Goal: Task Accomplishment & Management: Complete application form

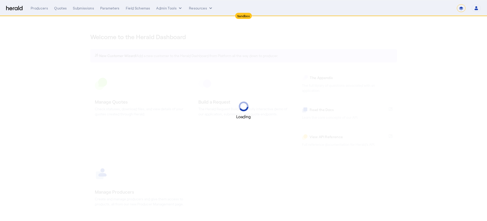
select select "*******"
select select "pfm_2v8p_herald_api"
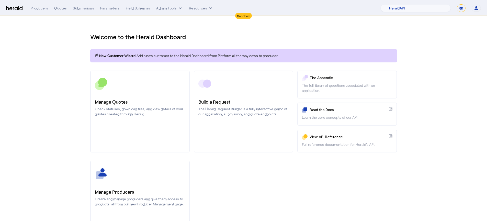
click at [462, 10] on select "**********" at bounding box center [461, 8] width 9 height 8
select select "**********"
click at [457, 4] on select "**********" at bounding box center [461, 8] width 9 height 8
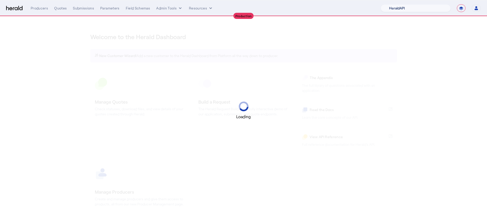
click at [425, 7] on select "1Fort Acrisure Acturis Affinity Advisors Affinity Risk Agentero AmWins Anzen Ao…" at bounding box center [416, 8] width 70 height 8
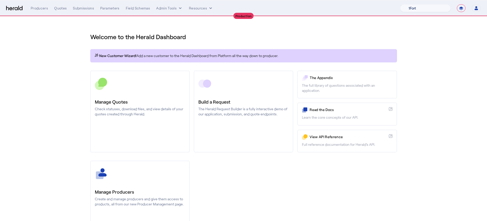
select select "pfm_lx2v_founder_shield"
click at [400, 4] on select "1Fort Affinity Risk Billy BindHQ Bunker CRC Campus Coverage Citadel Fifthwall F…" at bounding box center [425, 8] width 51 height 8
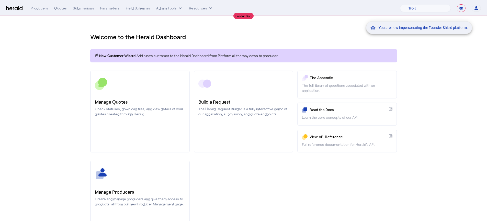
click at [149, 193] on div "You are now impersonating the Founder Shield platform." at bounding box center [243, 110] width 487 height 221
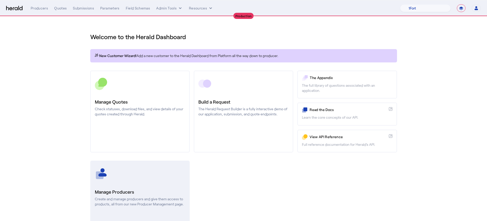
click at [149, 193] on h3 "Manage Producers" at bounding box center [140, 191] width 90 height 7
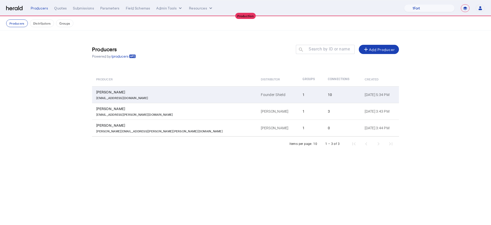
click at [257, 89] on td "Founder Shield" at bounding box center [278, 94] width 42 height 17
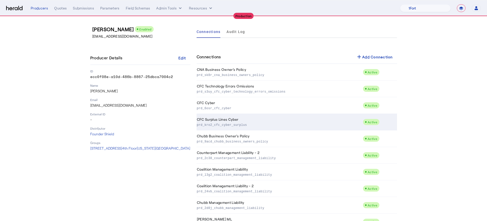
scroll to position [35, 0]
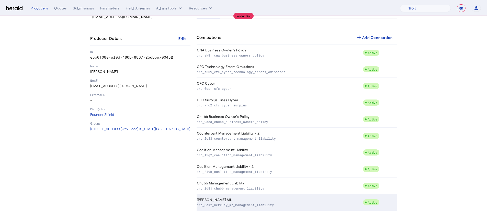
click at [262, 200] on td "Berkley MP ML prd_3ek2_berkley_mp_management_liability" at bounding box center [280, 202] width 167 height 17
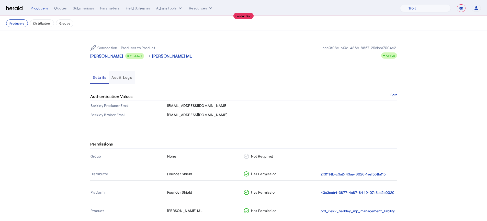
click at [129, 79] on span "Audit Logs" at bounding box center [122, 78] width 21 height 4
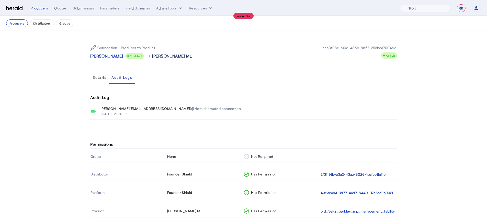
scroll to position [1, 0]
drag, startPoint x: 60, startPoint y: 9, endPoint x: 63, endPoint y: 10, distance: 3.0
click at [61, 9] on div "Quotes" at bounding box center [60, 8] width 13 height 5
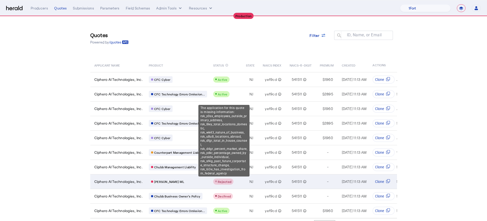
click at [228, 182] on span "Rejected" at bounding box center [225, 182] width 14 height 4
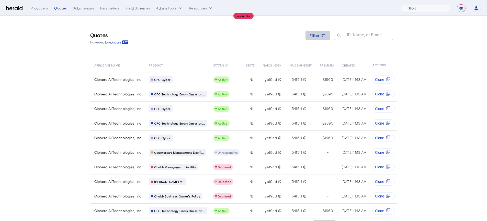
click at [320, 37] on span "Filter" at bounding box center [315, 35] width 10 height 5
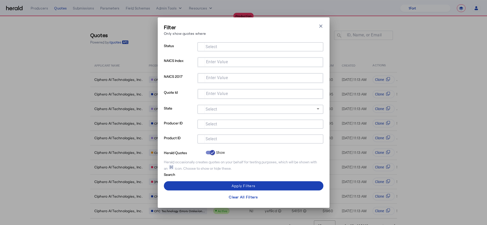
click at [250, 138] on input "Select" at bounding box center [260, 138] width 116 height 6
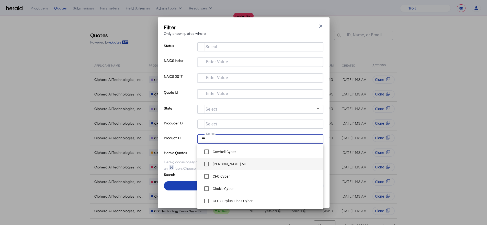
type input "***"
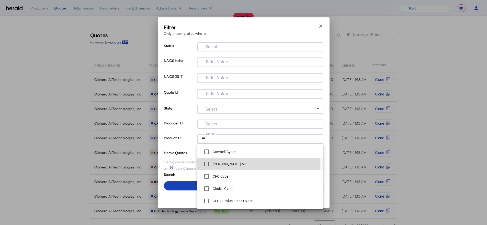
click at [234, 163] on label "[PERSON_NAME] ML" at bounding box center [229, 163] width 35 height 5
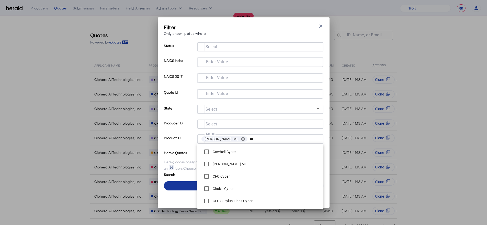
click at [181, 187] on span at bounding box center [244, 186] width 160 height 12
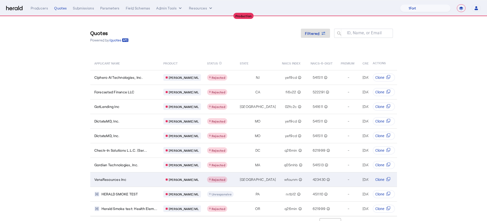
scroll to position [6, 0]
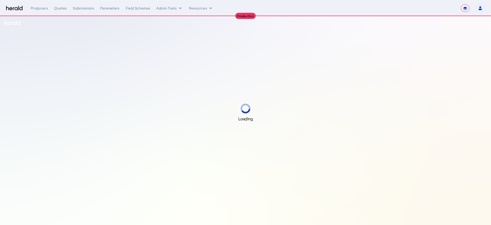
select select "**********"
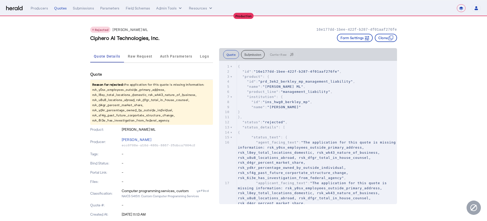
drag, startPoint x: 180, startPoint y: 122, endPoint x: 93, endPoint y: 83, distance: 94.6
click at [93, 83] on p "Reason for rejected: the application for this quote is missing information: rsk…" at bounding box center [151, 102] width 123 height 45
copy p "Reason for rejected: the application for this quote is missing information: rsk…"
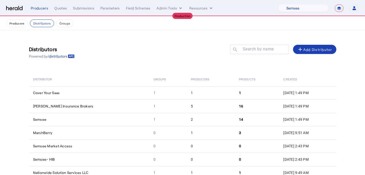
select select "pfm_md8s_semsee"
select select "**********"
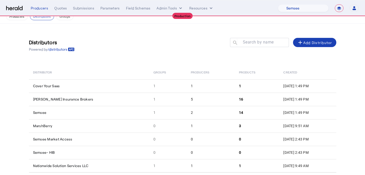
scroll to position [7, 0]
click at [303, 9] on select "1Fort Affinity Risk Billy BindHQ Bunker CRC Campus Coverage Citadel Fifthwall F…" at bounding box center [303, 8] width 51 height 8
select select "pfm_a9p2_hib_marketplace"
click at [278, 4] on select "1Fort Affinity Risk Billy BindHQ Bunker CRC Campus Coverage Citadel Fifthwall F…" at bounding box center [303, 8] width 51 height 8
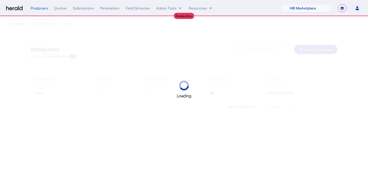
select select "pfm_a9p2_hib_marketplace"
select select "**********"
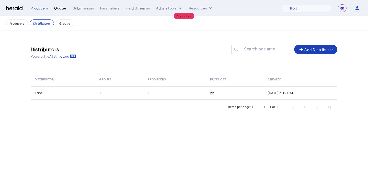
click at [62, 9] on div "Quotes" at bounding box center [60, 8] width 13 height 5
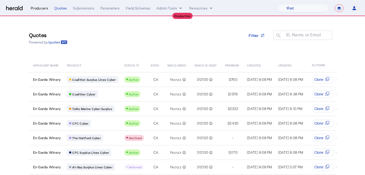
click at [46, 9] on div "Producers" at bounding box center [39, 8] width 17 height 5
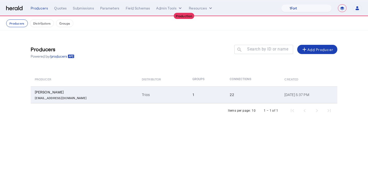
click at [138, 98] on td "Trios" at bounding box center [163, 94] width 50 height 17
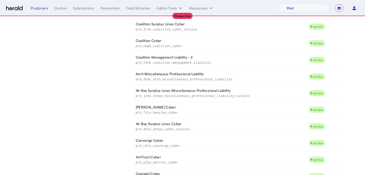
scroll to position [280, 0]
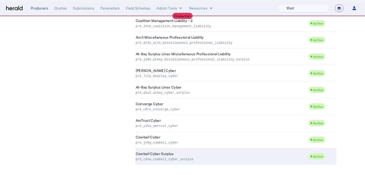
click at [205, 152] on td "Cowbell Cyber Surplus prd_c4ow_cowbell_cyber_surplus" at bounding box center [221, 156] width 173 height 17
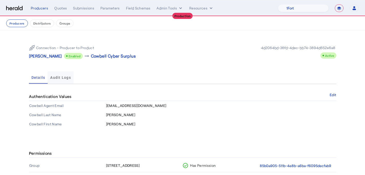
click at [61, 73] on span "Audit Logs" at bounding box center [60, 77] width 21 height 12
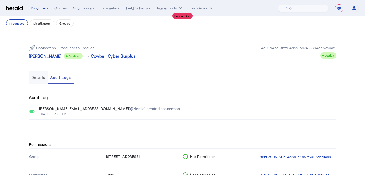
click at [42, 79] on span "Details" at bounding box center [38, 78] width 14 height 4
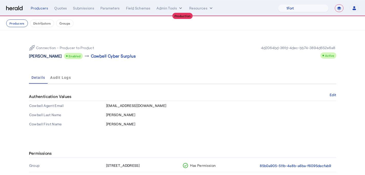
click at [37, 55] on p "[PERSON_NAME]" at bounding box center [45, 56] width 33 height 6
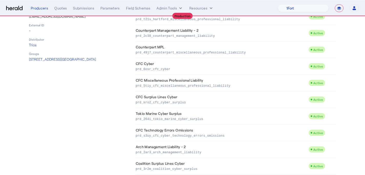
scroll to position [280, 0]
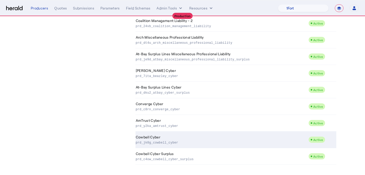
click at [210, 139] on td "Cowbell Cyber prd_jk0g_cowbell_cyber" at bounding box center [221, 139] width 173 height 17
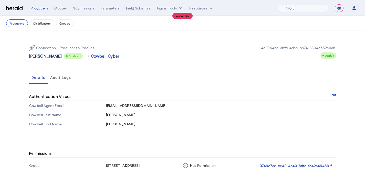
click at [45, 58] on p "[PERSON_NAME]" at bounding box center [45, 56] width 33 height 6
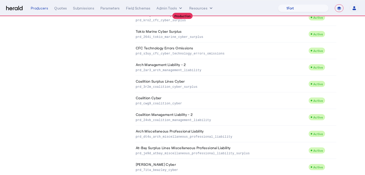
scroll to position [195, 0]
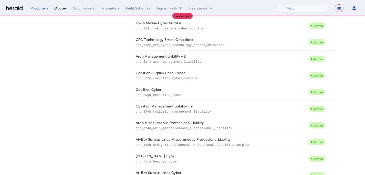
click at [57, 5] on div "**********" at bounding box center [195, 8] width 328 height 8
click at [57, 8] on div "Quotes" at bounding box center [60, 8] width 13 height 5
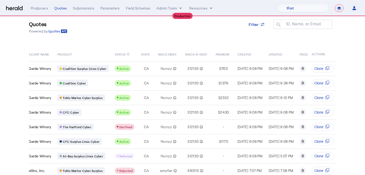
scroll to position [11, 0]
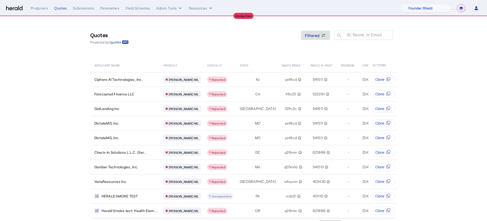
select select "pfm_lx2v_founder_shield"
select select "**********"
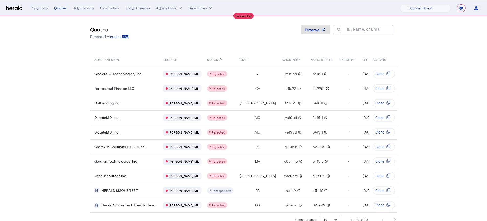
click at [411, 8] on select "1Fort Affinity Risk [PERSON_NAME] [PERSON_NAME] CRC Campus Coverage Citadel Fif…" at bounding box center [425, 8] width 51 height 8
select select "pfm_xsxs_xsbrokers"
click at [400, 4] on select "1Fort Affinity Risk [PERSON_NAME] [PERSON_NAME] CRC Campus Coverage Citadel Fif…" at bounding box center [425, 8] width 51 height 8
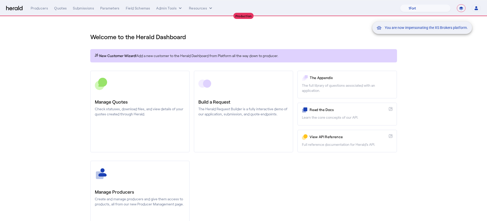
click at [144, 188] on div "You are now impersonating the XS Brokers platform." at bounding box center [243, 110] width 487 height 221
click at [144, 196] on div "You are now impersonating the XS Brokers platform." at bounding box center [243, 110] width 487 height 221
click at [145, 192] on div "You are now impersonating the XS Brokers platform." at bounding box center [243, 110] width 487 height 221
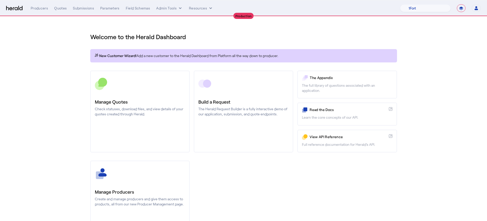
click at [145, 192] on h3 "Manage Producers" at bounding box center [140, 191] width 90 height 7
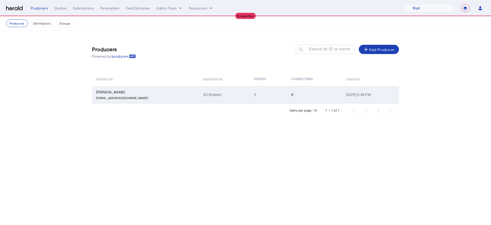
click at [199, 89] on td "XS Brokers" at bounding box center [224, 94] width 50 height 17
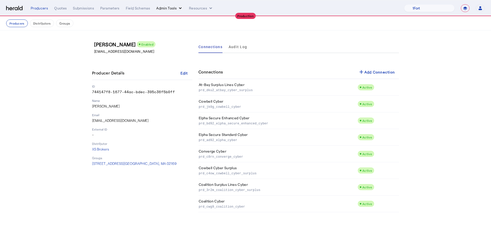
click at [175, 7] on button "Admin Tools" at bounding box center [169, 8] width 27 height 5
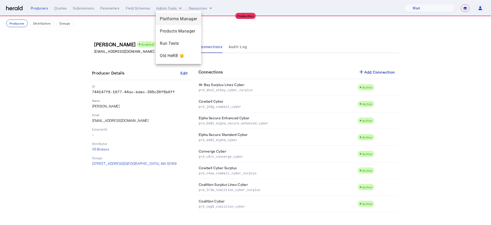
click at [177, 15] on div "Platforms Manager" at bounding box center [179, 19] width 46 height 12
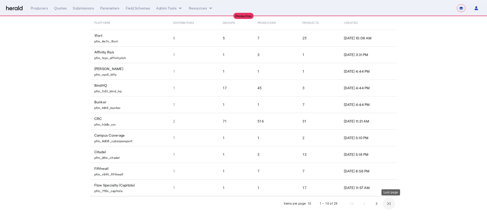
click at [392, 200] on span "Last page" at bounding box center [389, 203] width 12 height 12
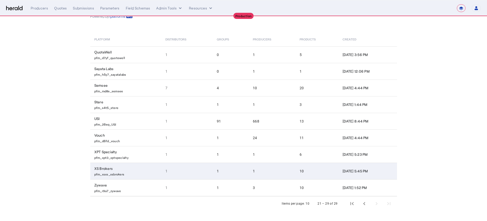
scroll to position [26, 0]
click at [144, 170] on td "XS Brokers pfm_xsxs_xsbrokers" at bounding box center [125, 171] width 71 height 17
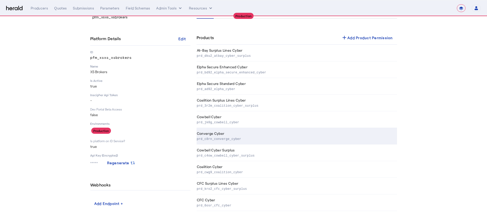
scroll to position [20, 0]
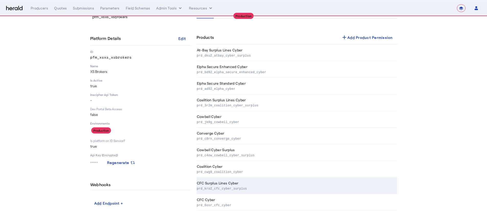
click at [231, 188] on p "prd_kro2_cfc_cyber_surplus" at bounding box center [296, 188] width 198 height 5
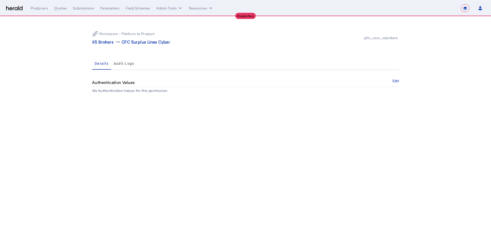
click at [125, 64] on span "Audit Logs" at bounding box center [124, 64] width 21 height 4
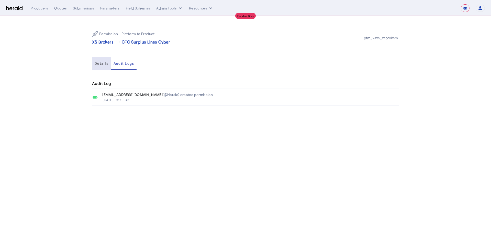
click at [109, 63] on div "Details" at bounding box center [101, 63] width 19 height 12
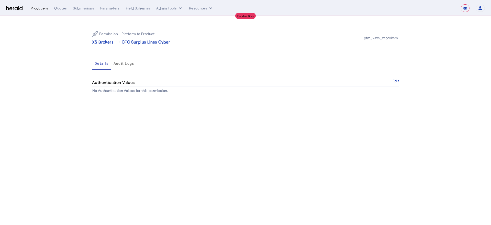
click at [36, 8] on div "Producers" at bounding box center [39, 8] width 17 height 5
select select "pfm_xsxs_xsbrokers"
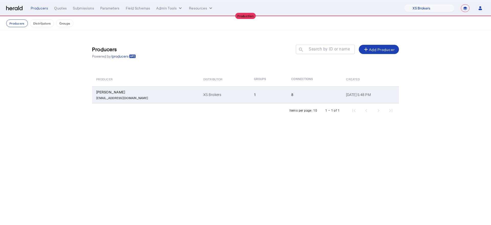
click at [167, 96] on td "Scott Burns sburns@xsbrokers.com" at bounding box center [145, 94] width 107 height 17
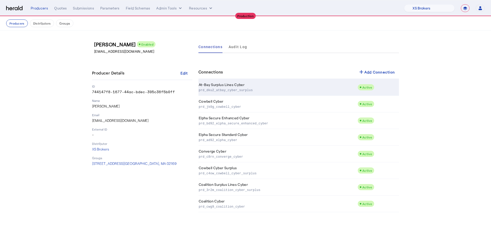
click at [364, 81] on td "Active" at bounding box center [378, 87] width 41 height 17
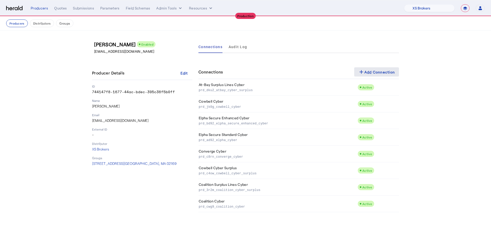
click at [361, 72] on mat-icon "add" at bounding box center [361, 72] width 6 height 6
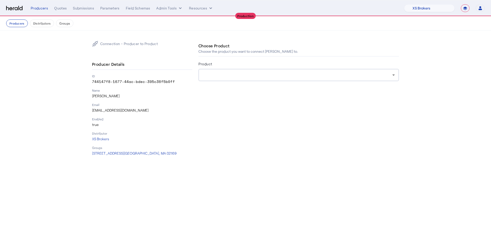
click at [280, 75] on div at bounding box center [298, 75] width 190 height 6
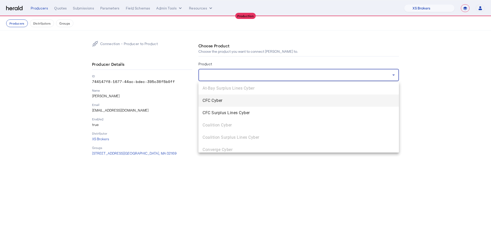
click at [278, 100] on span "CFC Cyber" at bounding box center [299, 100] width 192 height 6
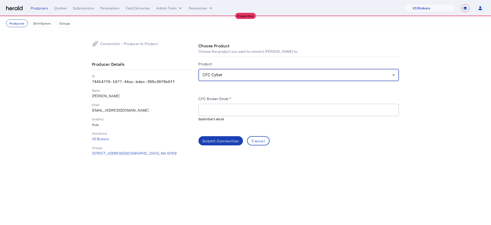
click at [264, 147] on div "Choose Product Choose the product you want to connect Scott Burns to. Product C…" at bounding box center [299, 98] width 201 height 115
click at [261, 141] on div "Cancel" at bounding box center [258, 140] width 13 height 5
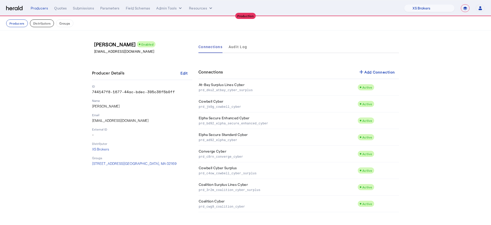
click at [45, 24] on button "Distributors" at bounding box center [42, 23] width 24 height 8
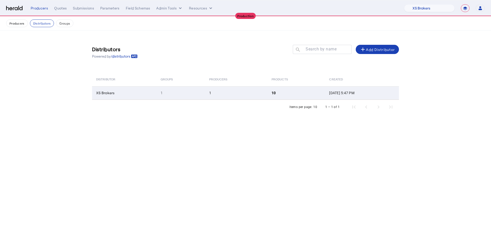
click at [221, 93] on td "1" at bounding box center [236, 92] width 62 height 13
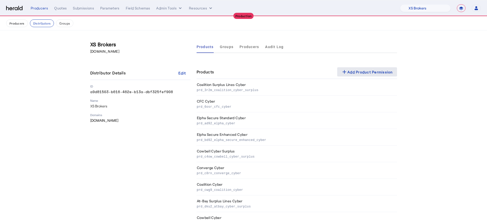
click at [365, 74] on div "add Add Product Permission" at bounding box center [368, 72] width 52 height 6
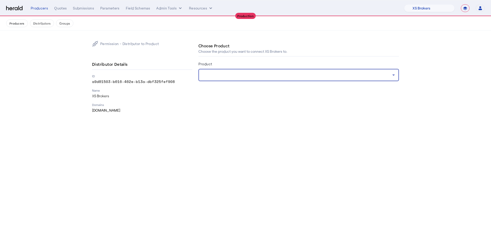
click at [306, 73] on div at bounding box center [298, 75] width 190 height 6
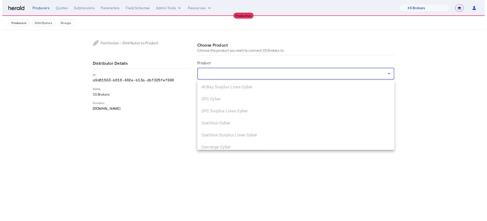
scroll to position [6, 0]
click at [384, 54] on div at bounding box center [245, 112] width 491 height 225
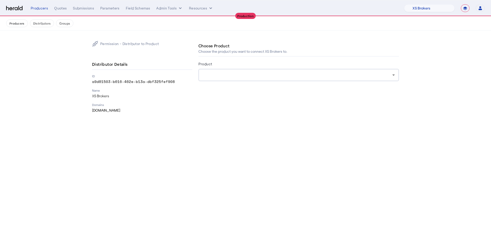
click at [73, 23] on div "Producers Distributors Groups" at bounding box center [245, 23] width 479 height 8
click at [72, 23] on button "Groups" at bounding box center [64, 23] width 17 height 8
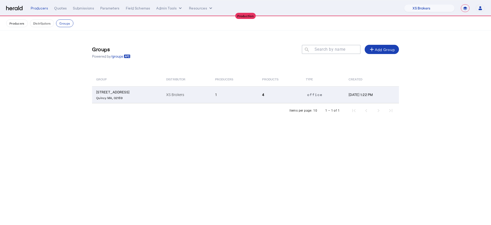
click at [240, 99] on td "1" at bounding box center [234, 94] width 47 height 17
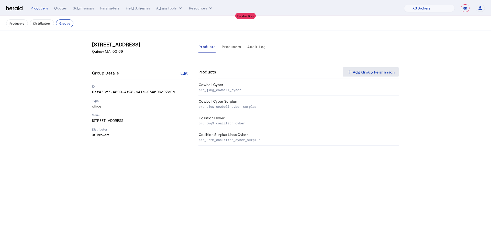
click at [358, 75] on span at bounding box center [371, 72] width 56 height 12
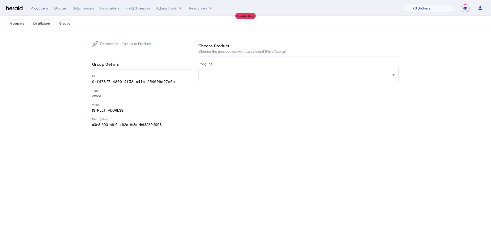
click at [284, 74] on div at bounding box center [298, 75] width 190 height 6
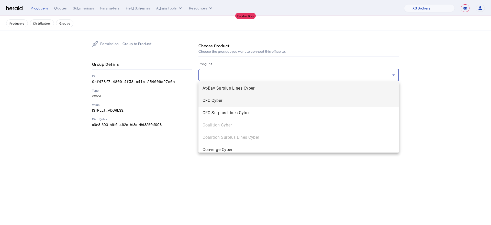
click at [268, 104] on mat-option "CFC Cyber" at bounding box center [299, 100] width 201 height 12
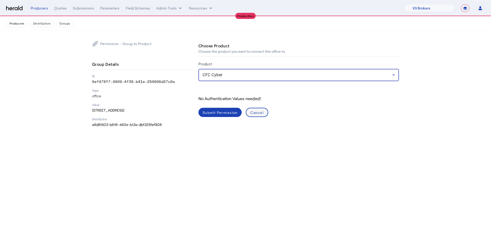
click at [267, 114] on span at bounding box center [256, 112] width 21 height 12
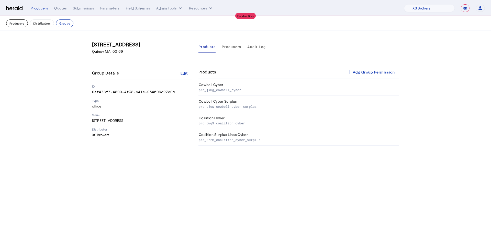
click at [21, 24] on button "Producers" at bounding box center [17, 23] width 22 height 8
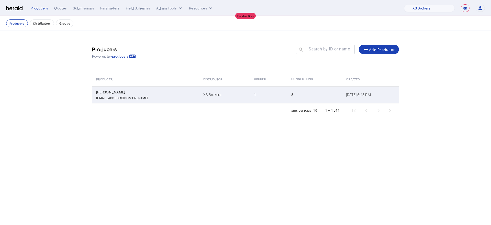
click at [342, 98] on td "Aug 13, 2025, 5:48 PM" at bounding box center [370, 94] width 57 height 17
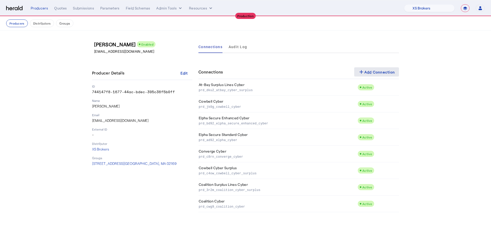
click at [381, 72] on div "add Add Connection" at bounding box center [376, 72] width 37 height 6
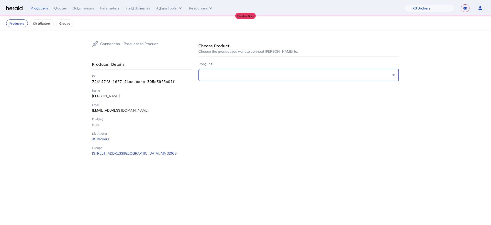
click at [294, 72] on div at bounding box center [298, 75] width 190 height 6
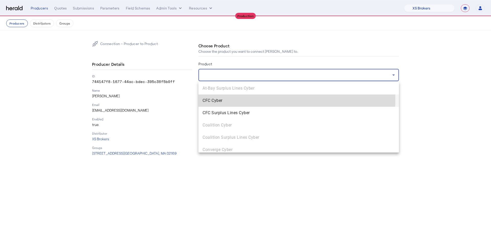
click at [286, 100] on span "CFC Cyber" at bounding box center [299, 100] width 192 height 6
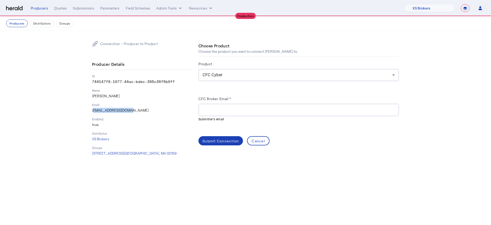
drag, startPoint x: 135, startPoint y: 112, endPoint x: 92, endPoint y: 108, distance: 42.9
click at [92, 108] on p "sburns@xsbrokers.com" at bounding box center [142, 110] width 100 height 5
click at [289, 114] on div at bounding box center [299, 110] width 192 height 13
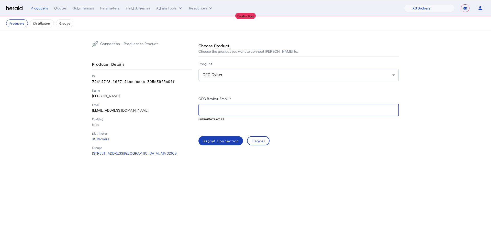
click at [287, 107] on input "CFC Broker Email *" at bounding box center [299, 110] width 192 height 6
paste input "**********"
type input "**********"
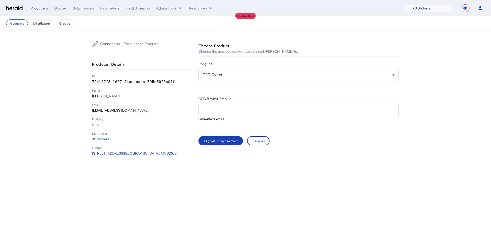
drag, startPoint x: 146, startPoint y: 109, endPoint x: 128, endPoint y: 106, distance: 18.4
click at [145, 109] on p "sburns@xsbrokers.com" at bounding box center [142, 110] width 100 height 5
drag, startPoint x: 132, startPoint y: 109, endPoint x: 91, endPoint y: 108, distance: 40.4
click at [91, 108] on div "Connection - Producer to Product Producer Details ID 744147f8-1677-44ac-bdec-39…" at bounding box center [245, 98] width 327 height 136
copy p "sburns@xsbrokers.com"
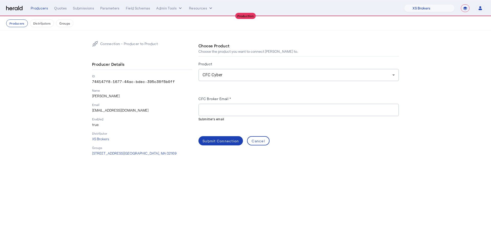
click at [225, 101] on herald-label "CFC Broker Email *" at bounding box center [215, 99] width 32 height 8
click at [225, 105] on div at bounding box center [299, 110] width 192 height 13
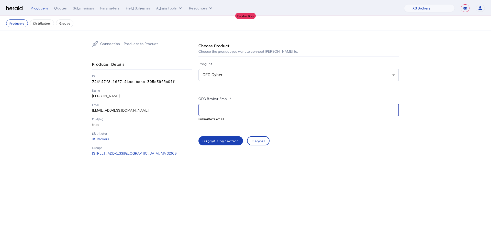
paste input "**********"
type input "**********"
click at [233, 139] on div "Submit Connection" at bounding box center [221, 140] width 36 height 5
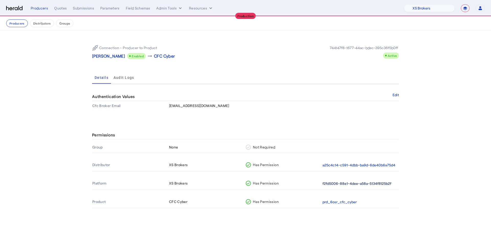
click at [350, 184] on button "f2fd5006-88e1-4dee-a58a-5134f8125b2f" at bounding box center [357, 184] width 69 height 6
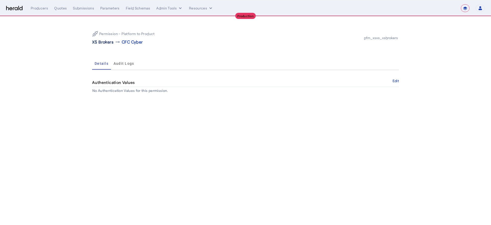
click at [110, 39] on p "XS Brokers" at bounding box center [102, 42] width 21 height 6
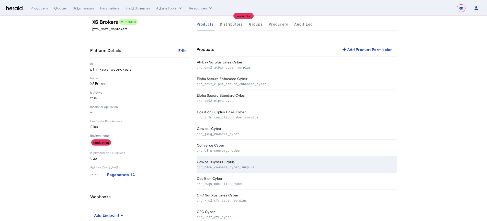
scroll to position [20, 0]
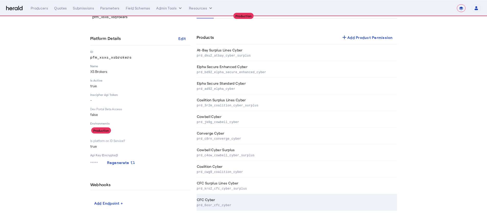
click at [300, 196] on th "CFC Cyber prd_6osr_cfc_cyber" at bounding box center [297, 202] width 201 height 17
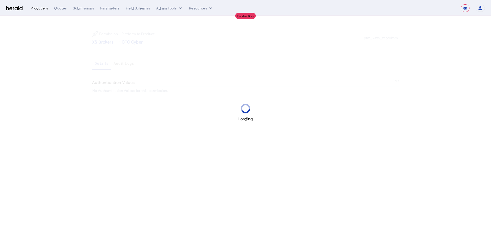
click at [38, 8] on div "Producers" at bounding box center [39, 8] width 17 height 5
select select "pfm_xsxs_xsbrokers"
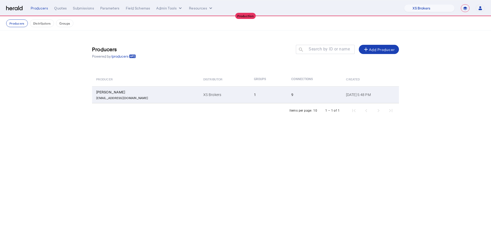
click at [199, 94] on td "XS Brokers" at bounding box center [224, 94] width 50 height 17
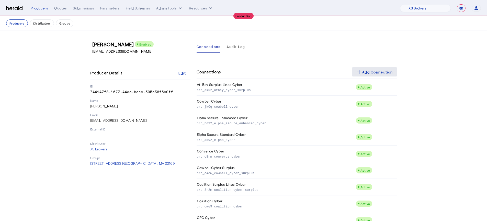
click at [365, 74] on div "add Add Connection" at bounding box center [374, 72] width 37 height 6
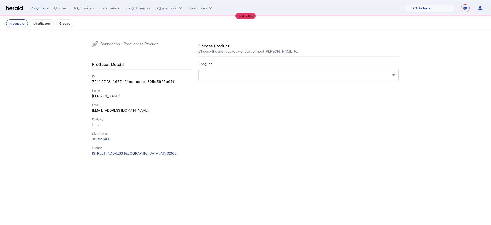
click at [317, 71] on div at bounding box center [299, 75] width 192 height 12
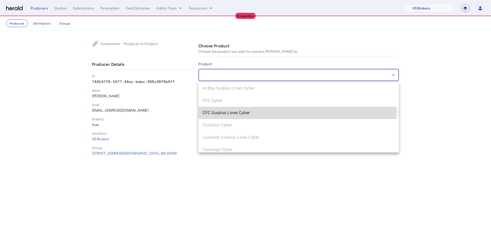
click at [297, 110] on span "CFC Surplus Lines Cyber" at bounding box center [299, 113] width 192 height 6
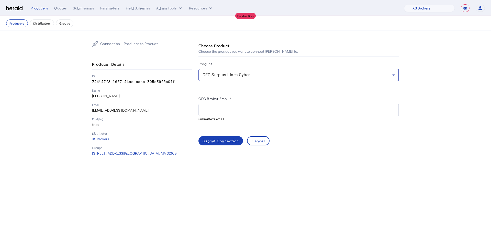
click at [215, 108] on input "CFC Broker Email *" at bounding box center [299, 110] width 192 height 6
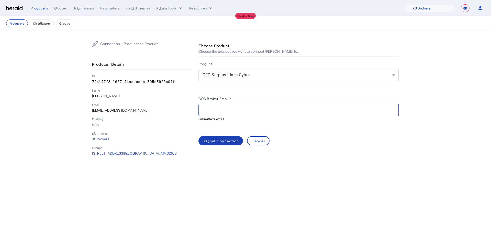
paste input "**********"
type input "**********"
click at [223, 139] on div "Submit Connection" at bounding box center [221, 140] width 36 height 5
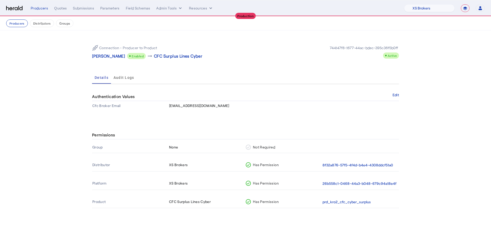
click at [349, 179] on th "26b558c1-0468-44a3-b048-679c94a18e4f" at bounding box center [360, 184] width 77 height 12
click at [350, 187] on th "26b558c1-0468-44a3-b048-679c94a18e4f" at bounding box center [360, 184] width 77 height 12
click at [350, 184] on button "26b558c1-0468-44a3-b048-679c94a18e4f" at bounding box center [360, 184] width 74 height 6
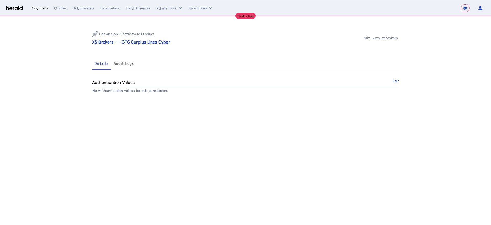
click at [39, 8] on div "Producers" at bounding box center [39, 8] width 17 height 5
select select "pfm_xsxs_xsbrokers"
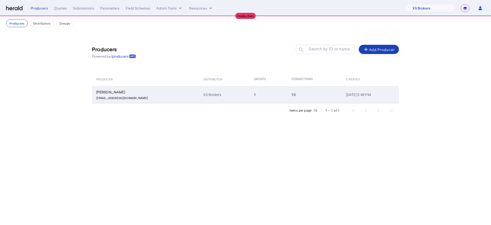
click at [250, 95] on td "1" at bounding box center [269, 94] width 38 height 17
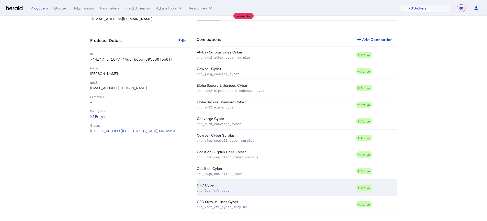
scroll to position [35, 0]
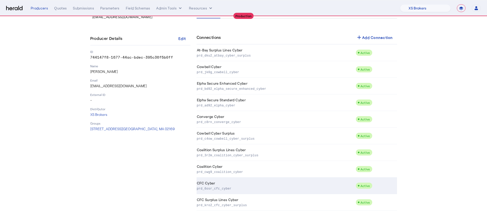
click at [313, 184] on td "CFC Cyber prd_6osr_cfc_cyber" at bounding box center [276, 186] width 159 height 17
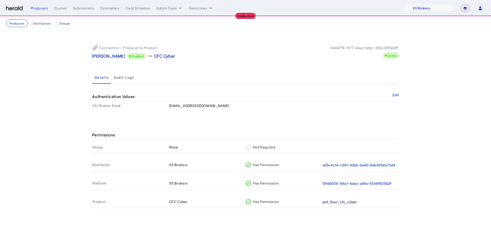
click at [340, 200] on button "prd_6osr_cfc_cyber" at bounding box center [340, 202] width 34 height 6
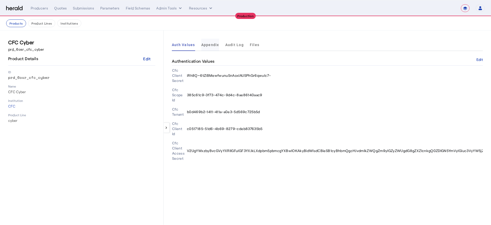
click at [201, 43] on span "Appendix" at bounding box center [210, 45] width 18 height 4
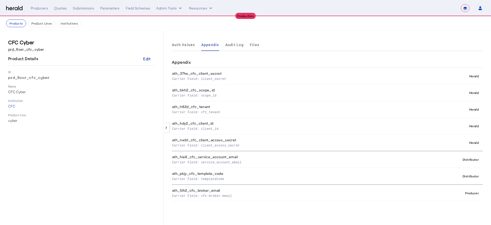
drag, startPoint x: 195, startPoint y: 174, endPoint x: 175, endPoint y: 156, distance: 27.5
click at [175, 156] on tbody "ath_37he_cfc_client_secret Carrier Field: client_secret Herald ath_bkh2_cfc_sco…" at bounding box center [327, 135] width 311 height 134
click at [12, 27] on button "Products" at bounding box center [16, 23] width 20 height 8
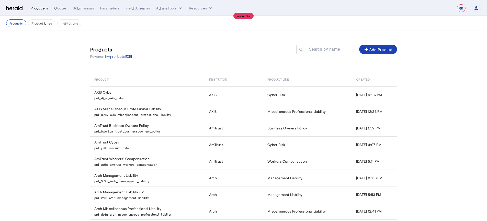
click at [44, 8] on div "Producers" at bounding box center [39, 8] width 17 height 5
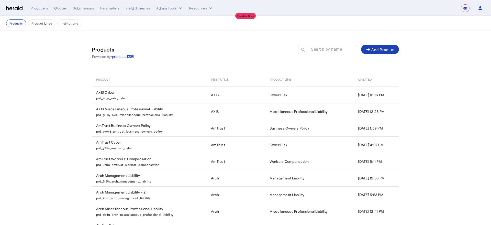
select select "pfm_xsxs_xsbrokers"
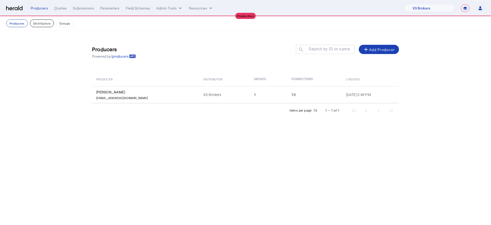
click at [41, 25] on button "Distributors" at bounding box center [42, 23] width 24 height 8
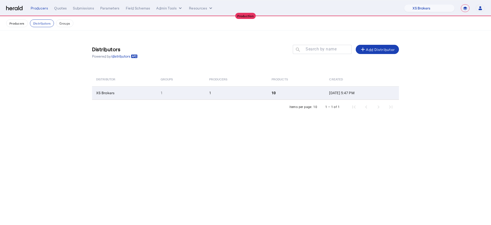
click at [225, 95] on td "1" at bounding box center [236, 92] width 62 height 13
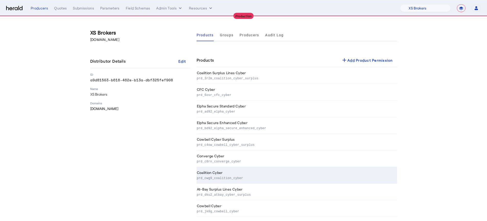
scroll to position [35, 0]
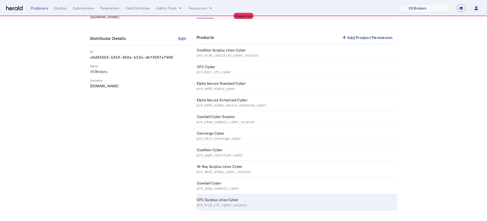
click at [259, 199] on td "CFC Surplus Lines Cyber prd_kro2_cfc_cyber_surplus" at bounding box center [297, 202] width 201 height 17
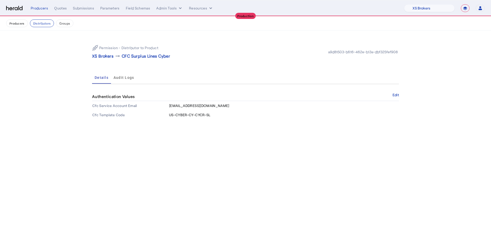
drag, startPoint x: 169, startPoint y: 106, endPoint x: 216, endPoint y: 118, distance: 48.5
click at [212, 120] on div "Permission - Distributor to Product XS Brokers arrow_right_alt CFC Surplus Line…" at bounding box center [245, 79] width 327 height 99
drag, startPoint x: 216, startPoint y: 118, endPoint x: 167, endPoint y: 103, distance: 50.7
click at [167, 103] on tbody "Cfc Service Account Email xs-babbix@heraldapi.com Cfc Template Code US-CYBER-CY…" at bounding box center [245, 110] width 307 height 18
click at [122, 79] on span "Audit Logs" at bounding box center [124, 78] width 21 height 4
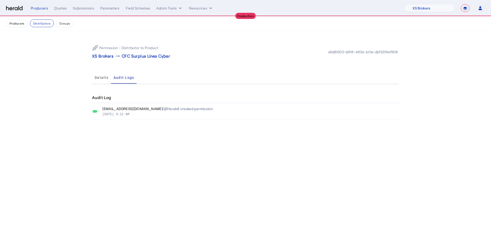
click at [91, 79] on div "Permission - Distributor to Product XS Brokers arrow_right_alt CFC Surplus Line…" at bounding box center [245, 80] width 327 height 100
click at [100, 77] on span "Details" at bounding box center [102, 78] width 14 height 4
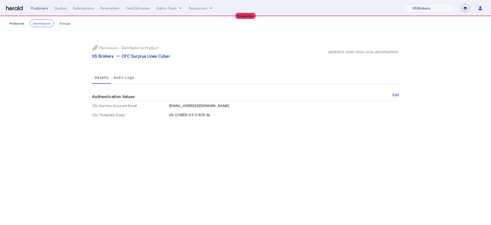
click at [191, 5] on div "**********" at bounding box center [258, 8] width 454 height 8
click at [192, 6] on button "Resources" at bounding box center [201, 8] width 24 height 5
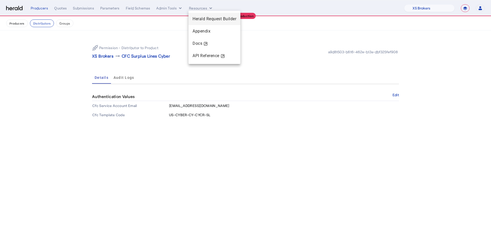
click at [200, 18] on span "Herald Request Builder" at bounding box center [215, 18] width 44 height 5
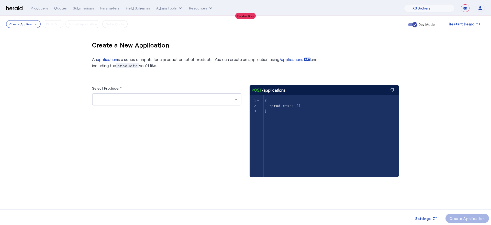
click at [145, 97] on div at bounding box center [165, 99] width 139 height 6
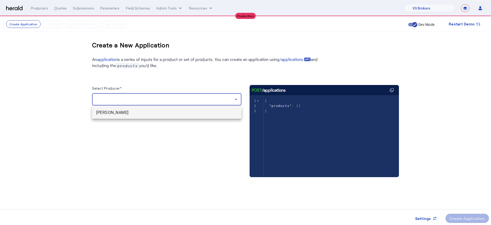
click at [146, 115] on span "Scott Burns" at bounding box center [166, 112] width 141 height 6
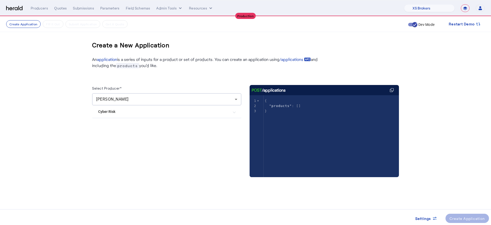
click at [147, 116] on mat-expansion-panel-header "Cyber Risk" at bounding box center [166, 111] width 149 height 12
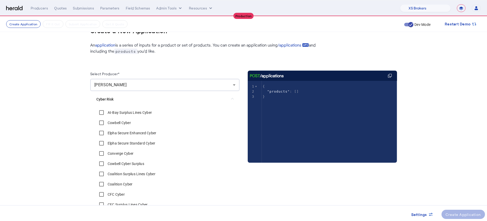
scroll to position [47, 0]
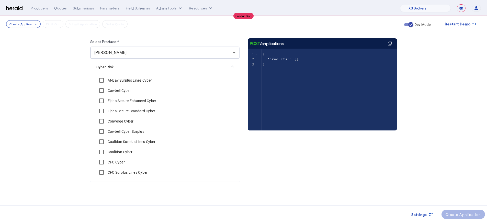
click at [114, 163] on label "CFC Cyber" at bounding box center [116, 162] width 18 height 5
click at [462, 214] on div "Create Application" at bounding box center [464, 214] width 36 height 5
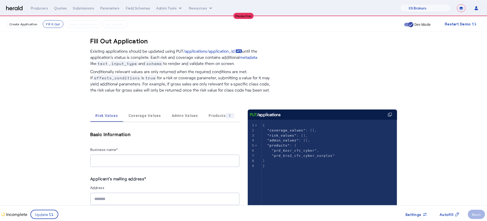
click at [183, 155] on div at bounding box center [164, 161] width 141 height 13
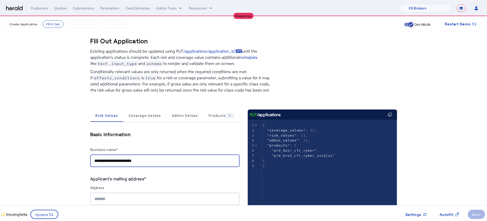
type input "**********"
click at [188, 178] on herald-label "Applicant's mailing address*" at bounding box center [164, 179] width 149 height 9
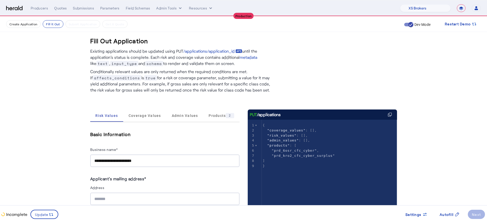
scroll to position [49, 0]
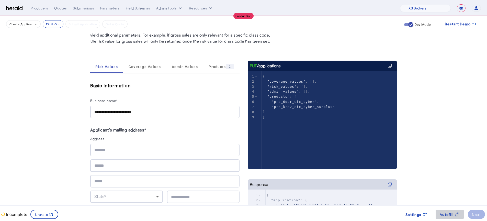
click at [457, 216] on icon at bounding box center [457, 214] width 5 height 5
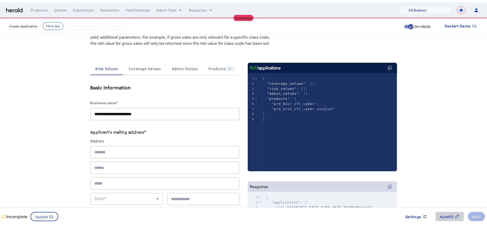
scroll to position [0, 0]
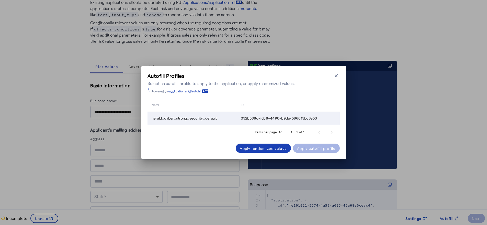
click at [256, 123] on td "032b568c-fdc8-4490-b9da-586013bc3e50" at bounding box center [288, 118] width 103 height 13
click at [305, 149] on div "Apply autofill profile" at bounding box center [316, 148] width 39 height 5
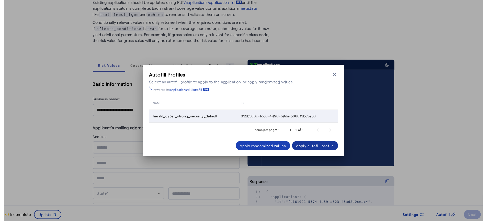
scroll to position [49, 0]
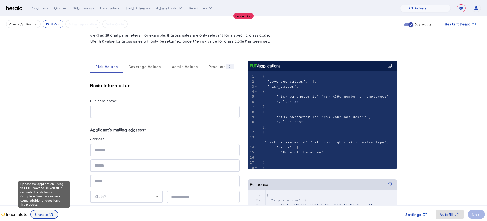
click at [46, 214] on span "Update" at bounding box center [42, 214] width 14 height 5
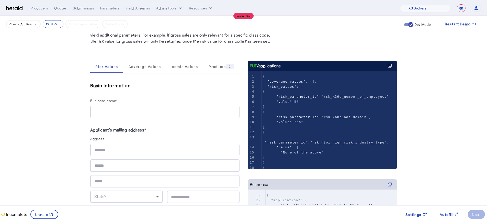
click at [134, 129] on label "Applicant's mailing address*" at bounding box center [118, 129] width 56 height 5
click at [130, 110] on input "Business name*" at bounding box center [164, 112] width 141 height 6
type input "*"
type input "**********"
click at [123, 156] on div "State* Country Code*" at bounding box center [164, 181] width 149 height 75
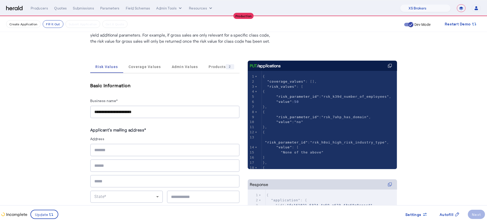
click at [125, 152] on input "text" at bounding box center [164, 150] width 141 height 6
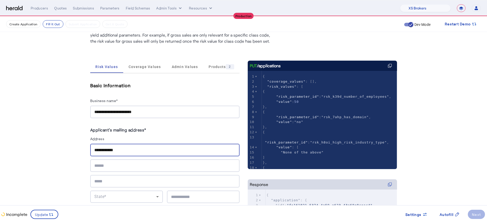
type input "**********"
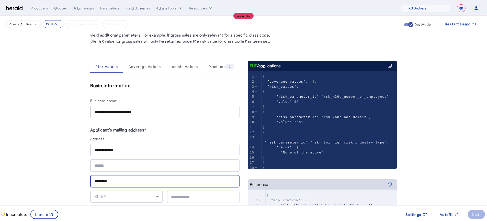
type input "********"
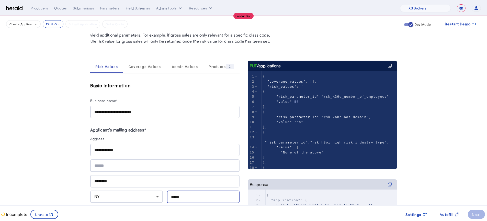
type input "*****"
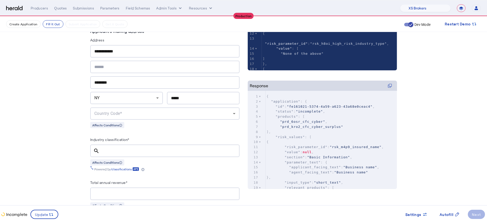
scroll to position [149, 0]
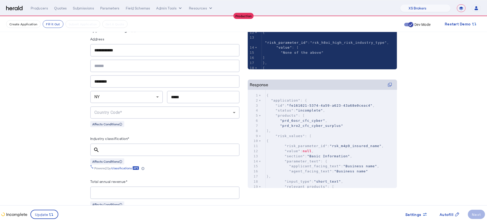
click at [125, 114] on div "Country Code*" at bounding box center [163, 112] width 139 height 6
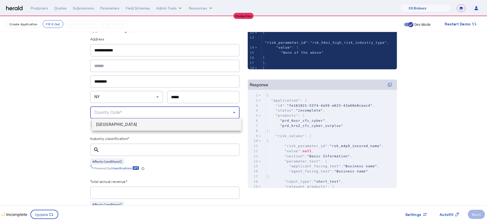
click at [123, 128] on mat-option "[GEOGRAPHIC_DATA]" at bounding box center [166, 124] width 149 height 12
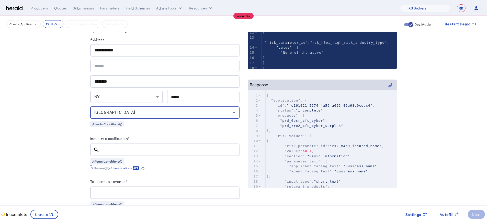
click at [128, 150] on input "Industry classification*" at bounding box center [170, 150] width 132 height 6
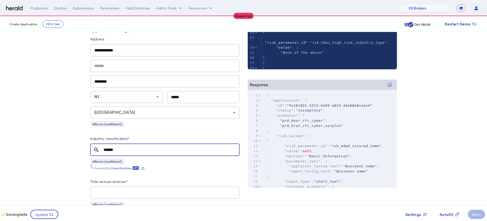
type input "*******"
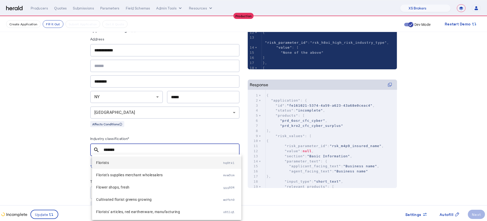
click at [133, 160] on span "Florists" at bounding box center [159, 163] width 127 height 6
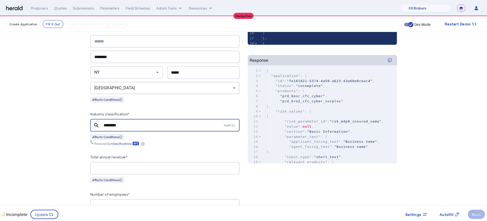
scroll to position [199, 0]
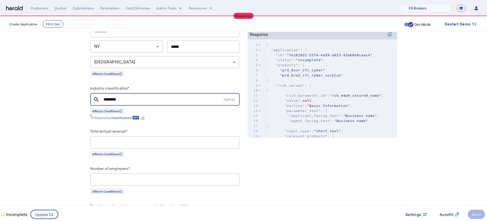
click at [138, 139] on input "Total annual revenue*" at bounding box center [164, 142] width 141 height 6
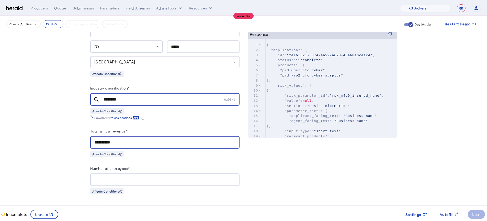
type input "**********"
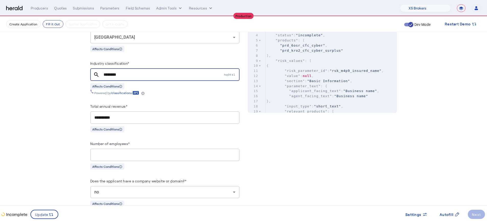
scroll to position [251, 0]
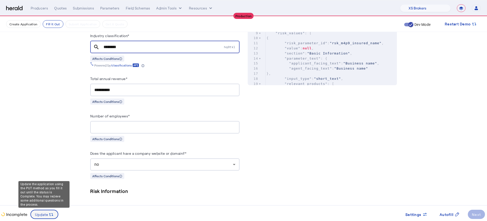
click at [53, 217] on icon at bounding box center [51, 214] width 5 height 5
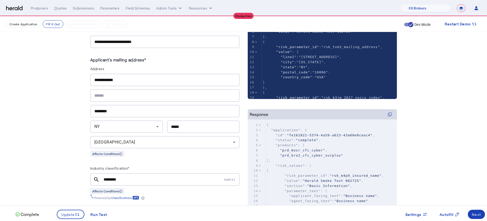
scroll to position [66, 0]
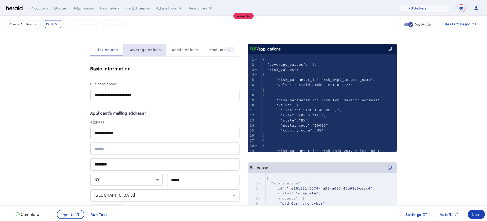
drag, startPoint x: 147, startPoint y: 49, endPoint x: 133, endPoint y: 62, distance: 18.6
click at [147, 51] on span "Coverage Values" at bounding box center [145, 50] width 32 height 4
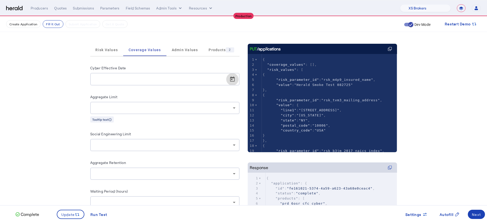
click at [236, 80] on span "Open calendar" at bounding box center [232, 79] width 12 height 12
click at [16, 83] on div at bounding box center [243, 110] width 487 height 221
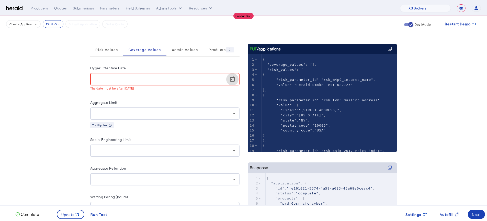
click at [238, 82] on span "Open calendar" at bounding box center [232, 79] width 12 height 12
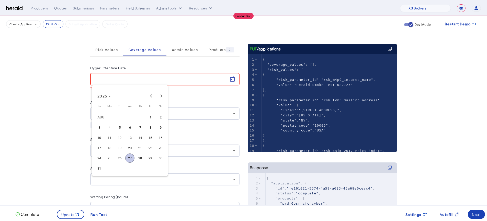
click at [128, 155] on span "27" at bounding box center [129, 157] width 9 height 9
type input "**********"
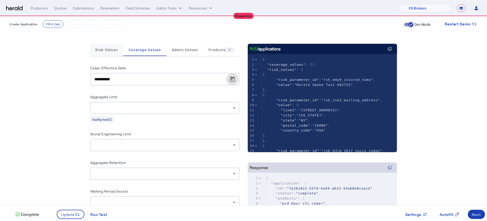
click at [105, 53] on span "Risk Values" at bounding box center [106, 50] width 23 height 12
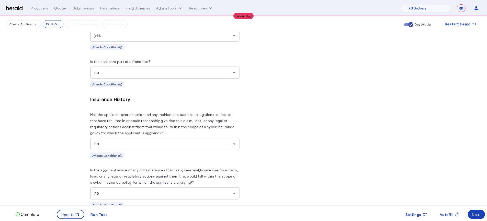
scroll to position [707, 0]
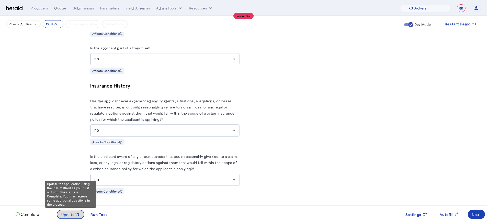
click at [75, 218] on span at bounding box center [70, 214] width 27 height 12
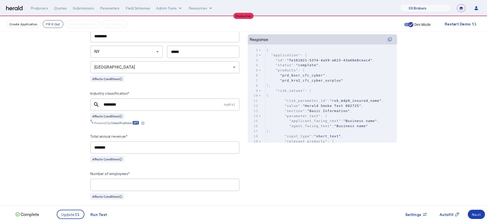
scroll to position [240, 0]
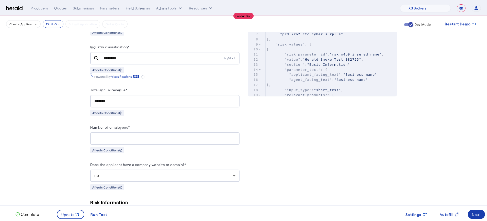
click at [473, 212] on div "Next" at bounding box center [476, 214] width 9 height 5
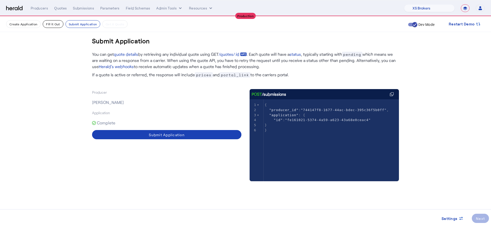
click at [51, 26] on button "Fill it Out" at bounding box center [53, 24] width 20 height 8
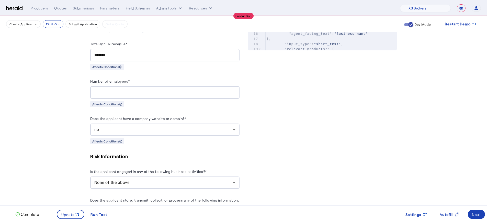
scroll to position [334, 0]
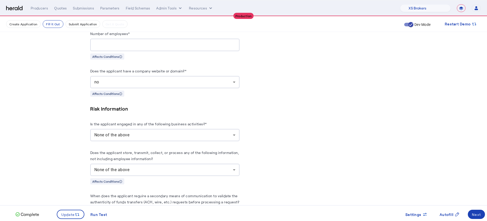
click at [189, 83] on div "no" at bounding box center [164, 82] width 141 height 12
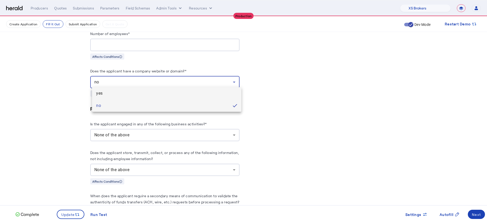
click at [160, 93] on span "yes" at bounding box center [166, 93] width 141 height 6
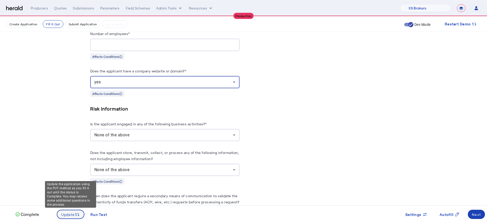
click at [79, 216] on icon at bounding box center [77, 214] width 5 height 5
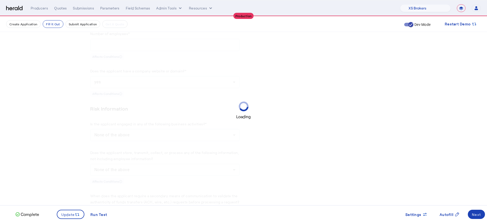
scroll to position [0, 0]
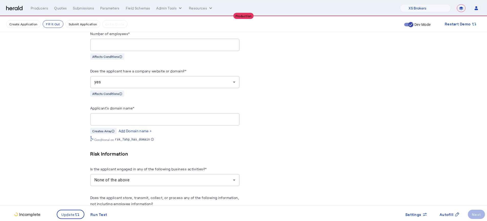
click at [142, 113] on div at bounding box center [164, 119] width 141 height 13
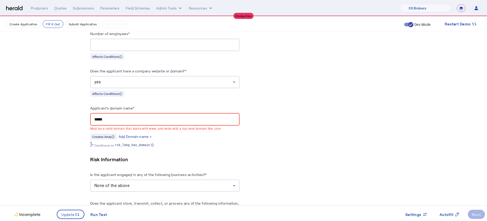
click at [175, 127] on mat-error "Must be a valid domain that starts with www. and ends with a top level domain l…" at bounding box center [164, 129] width 149 height 6
click at [175, 121] on div "*****" at bounding box center [164, 119] width 141 height 13
click at [177, 119] on input "*****" at bounding box center [164, 119] width 141 height 6
drag, startPoint x: 169, startPoint y: 119, endPoint x: 87, endPoint y: 113, distance: 82.1
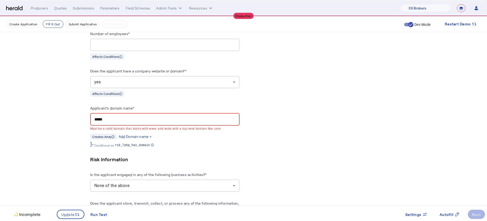
click at [87, 113] on div "**********" at bounding box center [243, 165] width 327 height 964
paste input "**********"
drag, startPoint x: 109, startPoint y: 117, endPoint x: 112, endPoint y: 117, distance: 2.8
click at [109, 117] on input "**********" at bounding box center [164, 119] width 141 height 6
click at [112, 117] on input "**********" at bounding box center [164, 119] width 141 height 6
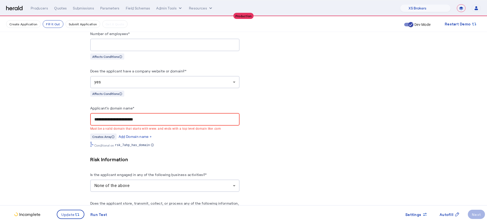
click at [218, 113] on div "**********" at bounding box center [164, 119] width 141 height 13
click at [205, 118] on input "**********" at bounding box center [164, 119] width 141 height 6
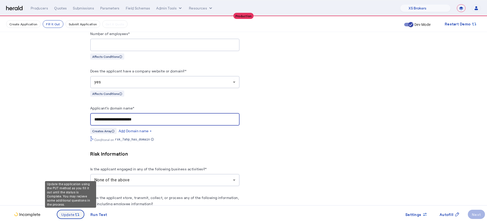
type input "**********"
click at [80, 213] on span at bounding box center [70, 214] width 27 height 12
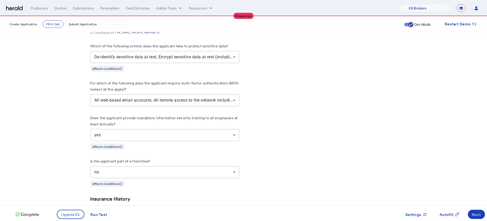
scroll to position [713, 0]
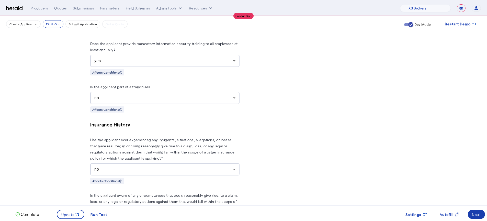
click at [477, 215] on div "Next" at bounding box center [476, 214] width 9 height 5
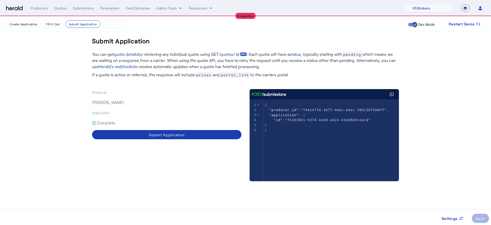
click at [173, 135] on div "Submit Application" at bounding box center [167, 134] width 36 height 5
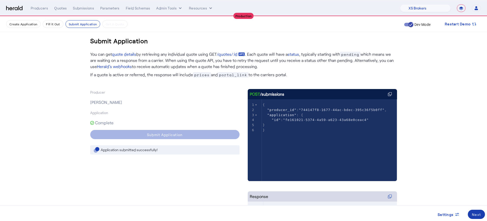
click at [472, 212] on span at bounding box center [476, 214] width 17 height 12
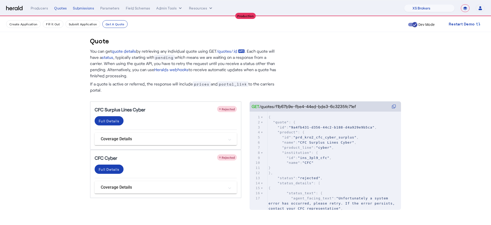
click at [229, 107] on span "Rejected" at bounding box center [228, 109] width 13 height 4
click at [119, 127] on span at bounding box center [109, 121] width 29 height 12
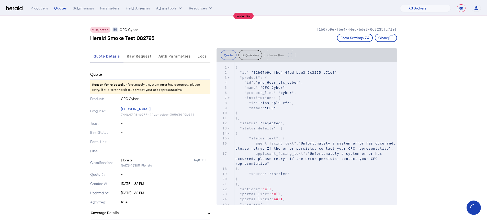
drag, startPoint x: 119, startPoint y: 86, endPoint x: 173, endPoint y: 101, distance: 56.0
click at [157, 103] on div "Quote Reason for rejected: unfortunately a system error has occurred, please re…" at bounding box center [150, 182] width 120 height 227
click at [145, 58] on span "Raw Request" at bounding box center [139, 56] width 25 height 4
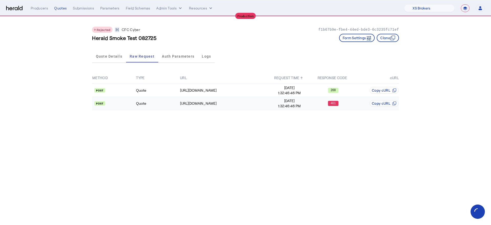
click at [313, 103] on div "401" at bounding box center [333, 103] width 43 height 5
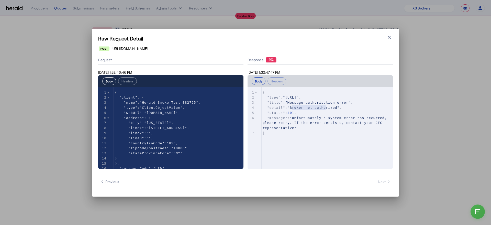
type textarea "**********"
drag, startPoint x: 293, startPoint y: 106, endPoint x: 360, endPoint y: 108, distance: 67.3
click at [360, 108] on pre ""detail" : "Broker not authorized" ," at bounding box center [329, 107] width 135 height 5
click at [388, 41] on button "Close modal" at bounding box center [389, 37] width 7 height 7
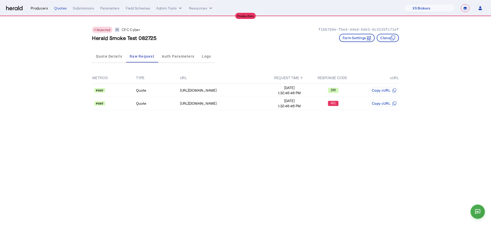
click at [39, 6] on div "Producers" at bounding box center [39, 8] width 17 height 5
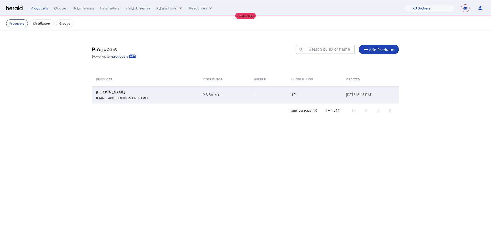
click at [250, 96] on td "1" at bounding box center [269, 94] width 38 height 17
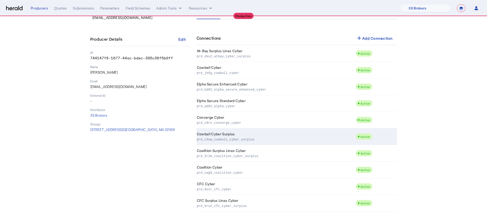
scroll to position [35, 0]
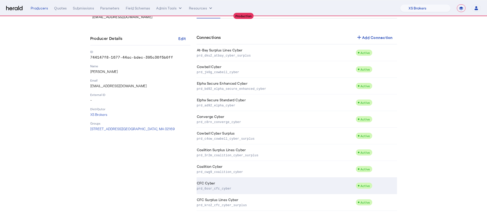
click at [296, 188] on p "prd_6osr_cfc_cyber" at bounding box center [275, 188] width 157 height 5
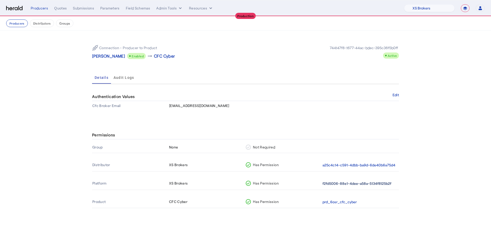
click at [345, 182] on button "f2fd5006-88e1-4dee-a58a-5134f8125b2f" at bounding box center [357, 184] width 69 height 6
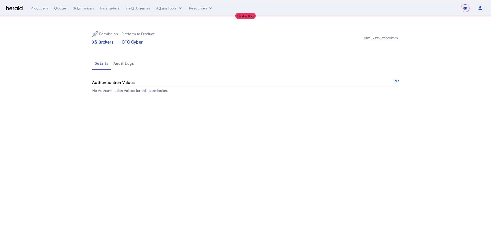
click at [104, 46] on div "Permission - Platform to Product XS Brokers arrow_right_alt CFC Cyber pfm_xsxs_…" at bounding box center [245, 38] width 307 height 23
click at [40, 10] on div "Producers" at bounding box center [39, 8] width 17 height 5
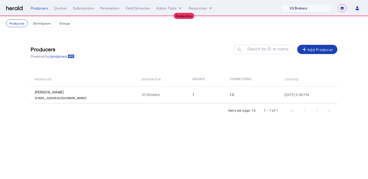
click at [315, 7] on select "1Fort Affinity Risk Billy BindHQ Bunker CRC Campus Coverage Citadel Fifthwall F…" at bounding box center [306, 8] width 51 height 8
select select "pfm_a9p2_hib_marketplace"
click at [281, 4] on select "1Fort Affinity Risk Billy BindHQ Bunker CRC Campus Coverage Citadel Fifthwall F…" at bounding box center [306, 8] width 51 height 8
click at [62, 12] on div "**********" at bounding box center [197, 8] width 332 height 8
click at [61, 10] on div "Quotes" at bounding box center [60, 8] width 13 height 5
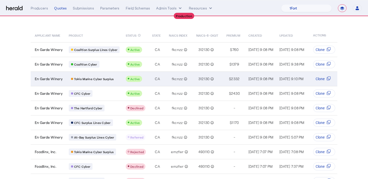
scroll to position [6, 0]
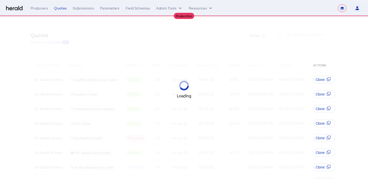
select select "**********"
select select "pfm_a9p2_hib_marketplace"
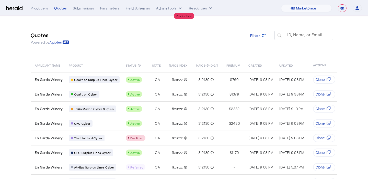
click at [280, 36] on mat-icon "search" at bounding box center [279, 36] width 9 height 6
type input "*****"
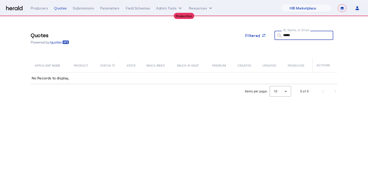
click at [283, 35] on mat-icon "search" at bounding box center [279, 36] width 9 height 6
click at [38, 10] on div "Producers" at bounding box center [39, 8] width 17 height 5
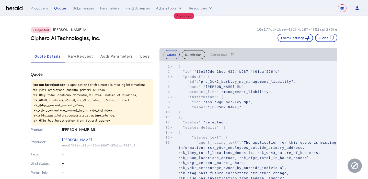
select select "**********"
